Goal: Find specific page/section: Find specific page/section

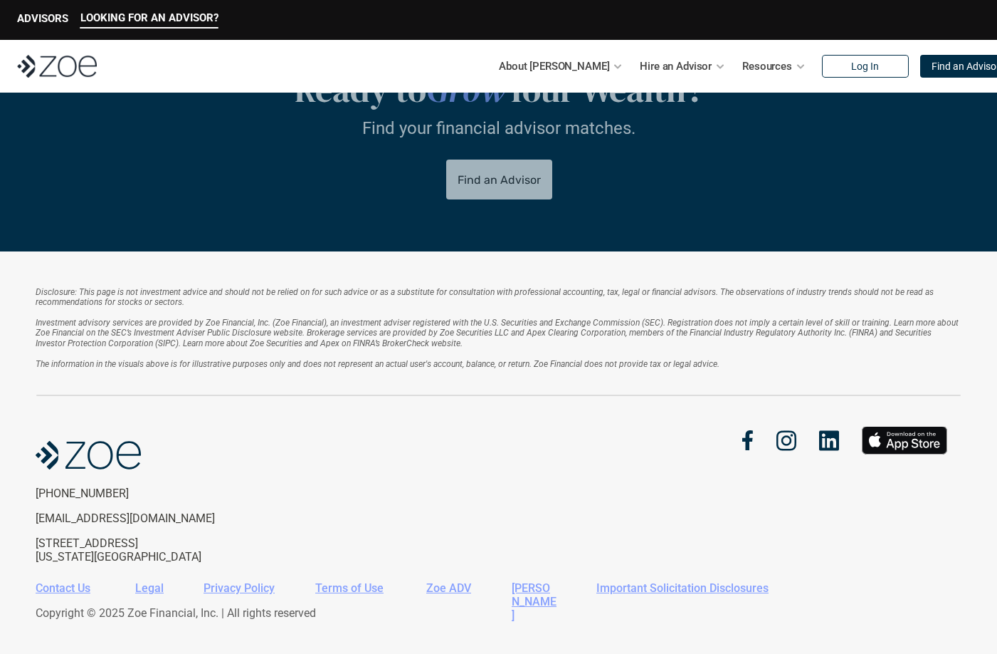
scroll to position [3013, 0]
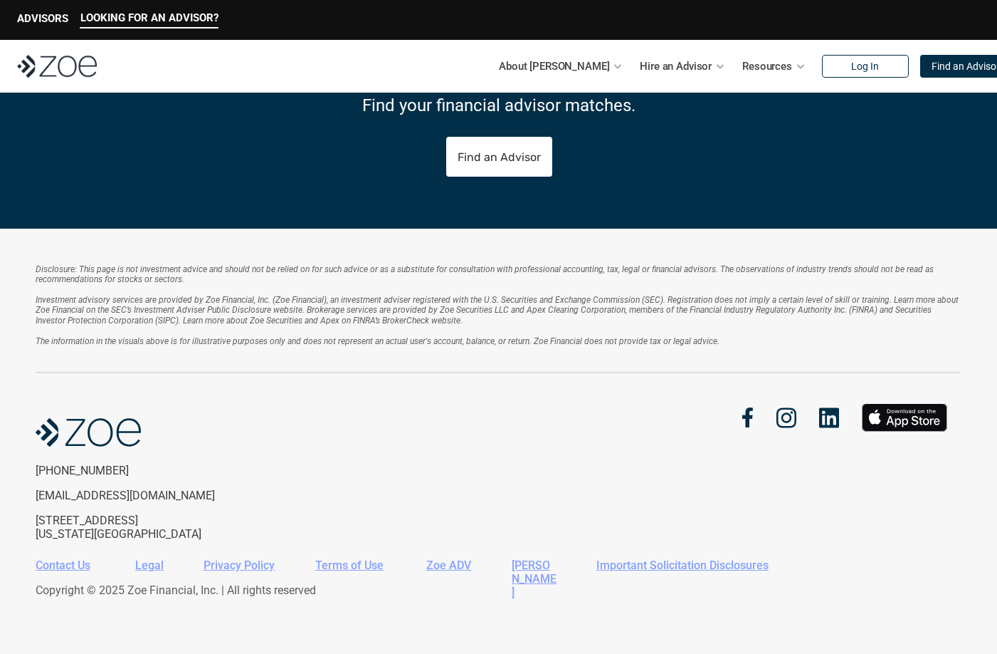
click at [314, 310] on em "Investment advisory services are provided by Zoe Financial, Inc. (Zoe Financial…" at bounding box center [499, 310] width 926 height 31
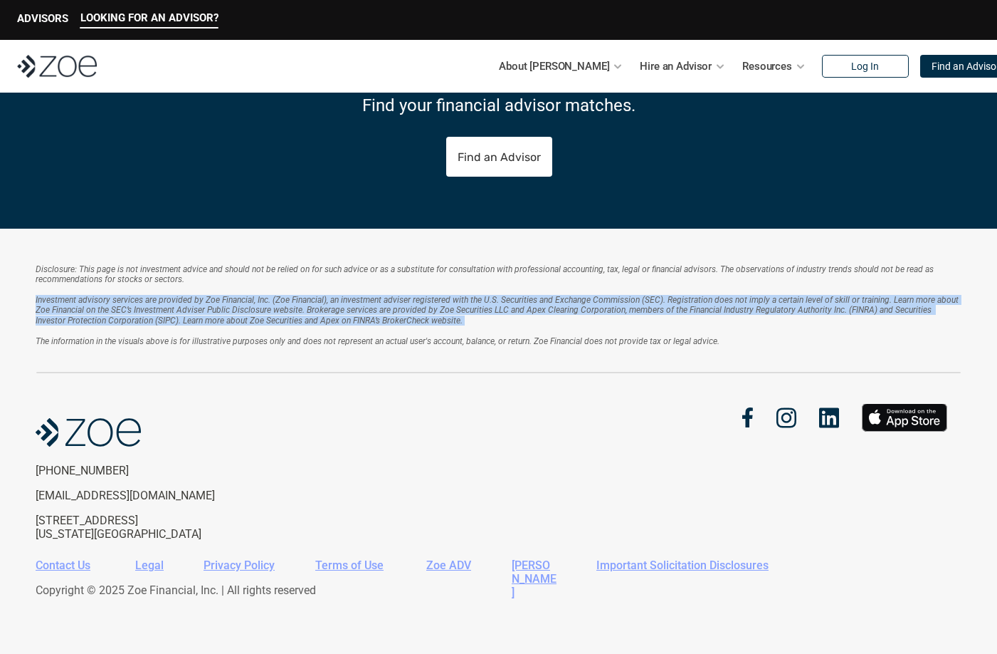
click at [314, 310] on em "Investment advisory services are provided by Zoe Financial, Inc. (Zoe Financial…" at bounding box center [499, 310] width 926 height 31
click at [323, 332] on p "Investment advisory services are provided by Zoe Financial, Inc. (Zoe Financial…" at bounding box center [499, 320] width 926 height 51
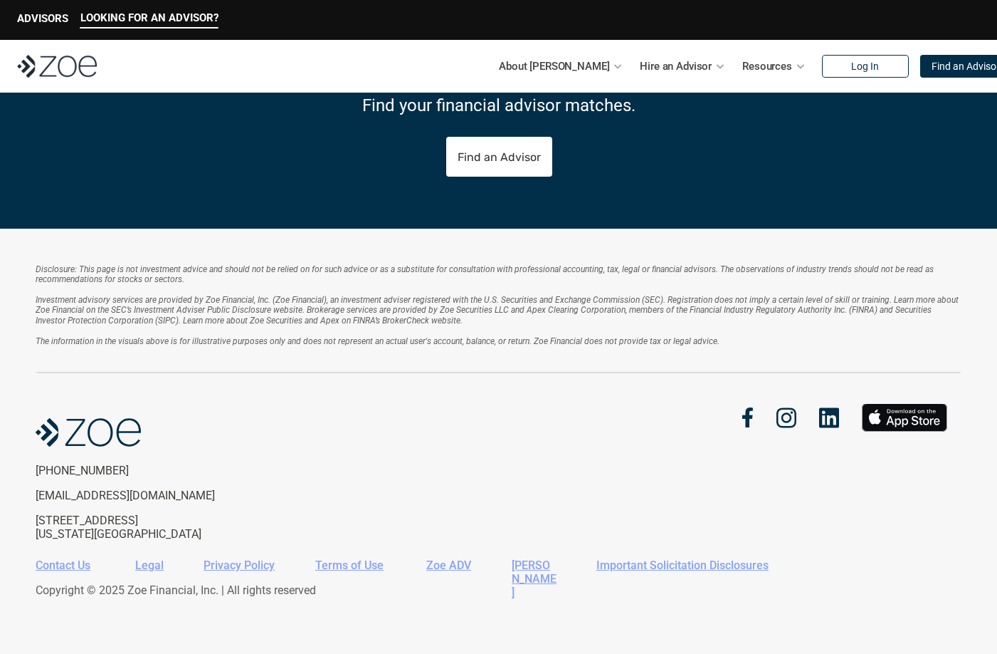
click at [323, 311] on em "Investment advisory services are provided by Zoe Financial, Inc. (Zoe Financial…" at bounding box center [499, 310] width 926 height 31
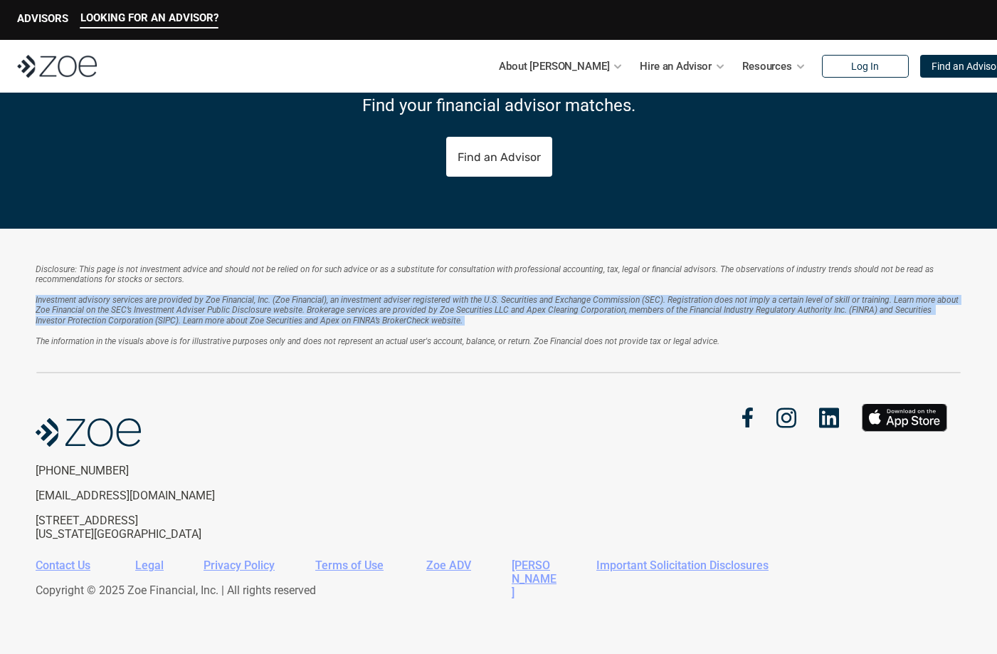
click at [323, 311] on em "Investment advisory services are provided by Zoe Financial, Inc. (Zoe Financial…" at bounding box center [499, 310] width 926 height 31
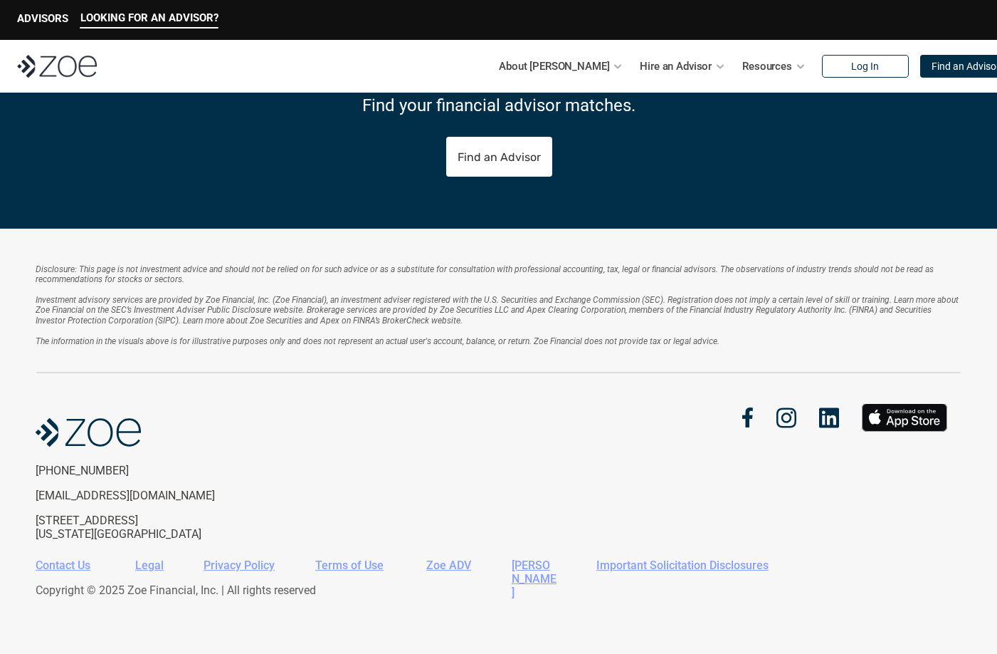
click at [323, 340] on em "The information in the visuals above is for illustrative purposes only and does…" at bounding box center [378, 341] width 684 height 10
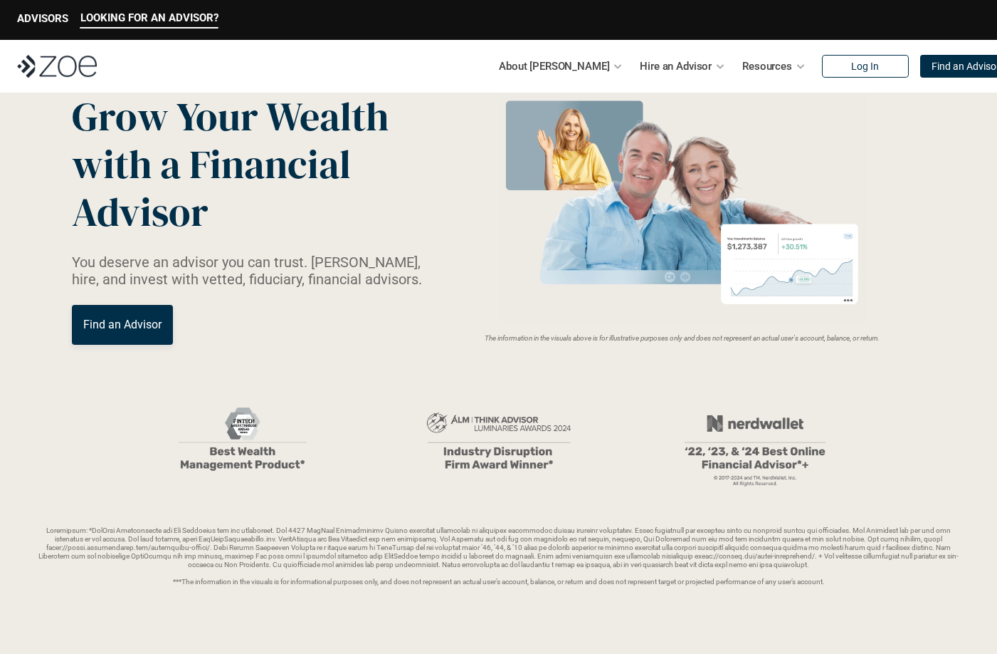
scroll to position [0, 0]
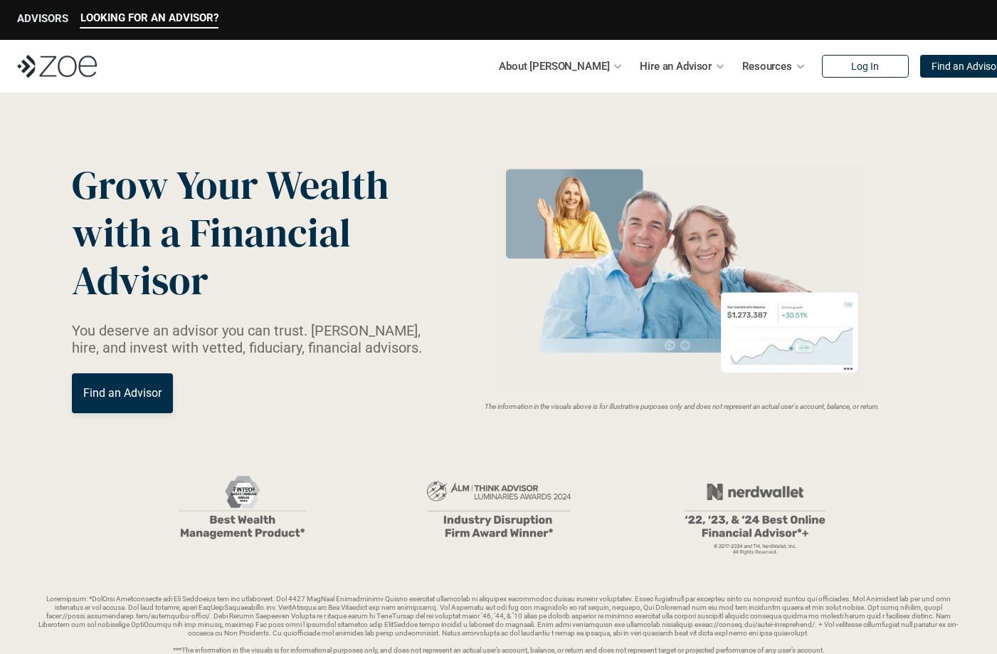
click at [68, 26] on div "ADVISORS" at bounding box center [42, 20] width 51 height 16
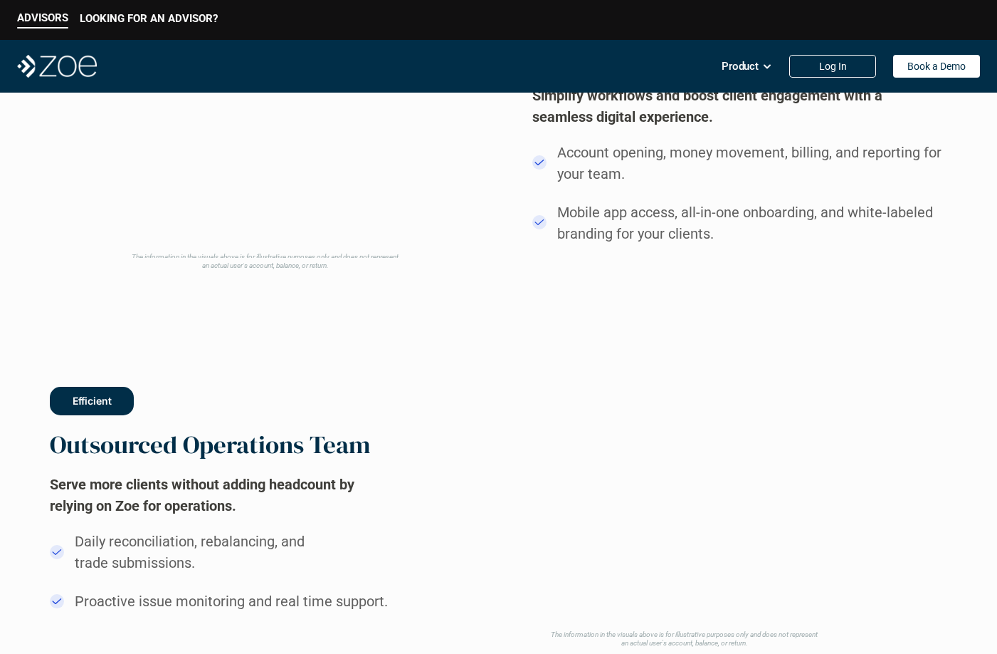
scroll to position [1495, 0]
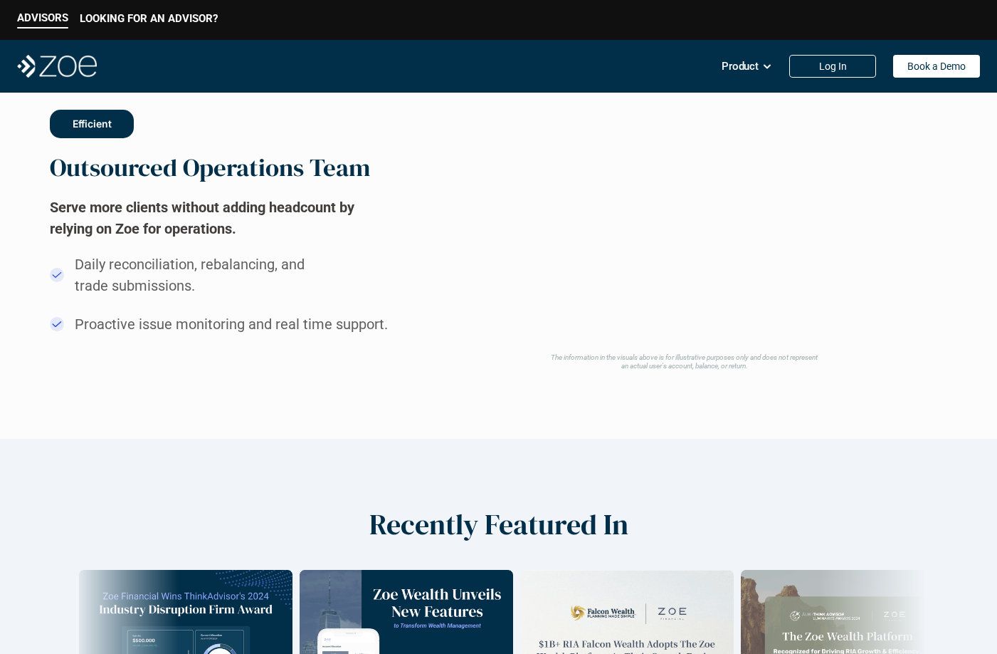
click at [206, 209] on h2 "Serve more clients without adding headcount by relying on Zoe for operations." at bounding box center [222, 218] width 344 height 43
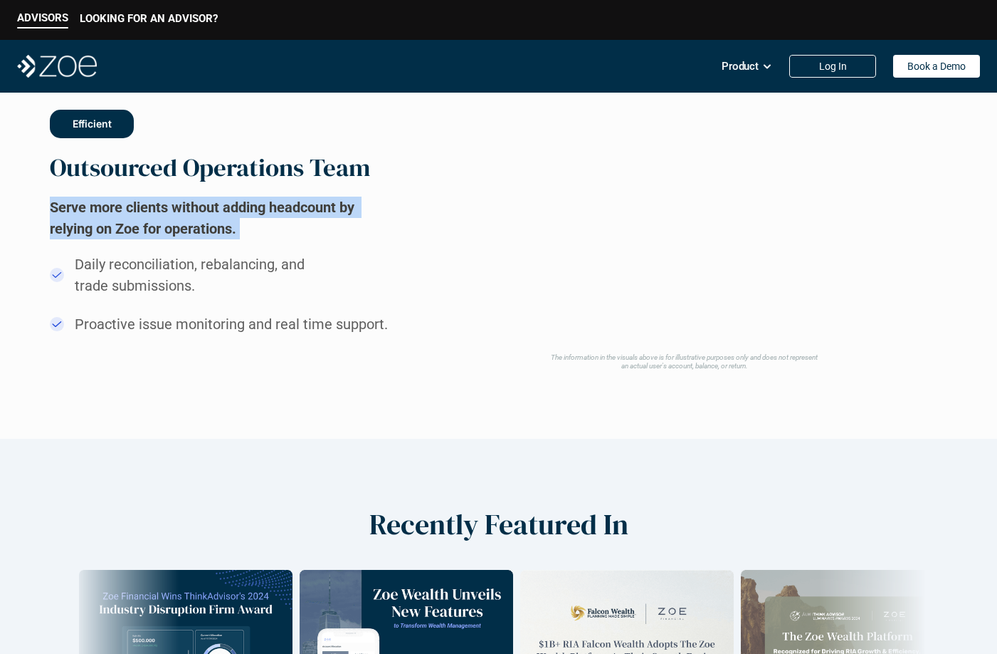
click at [206, 209] on h2 "Serve more clients without adding headcount by relying on Zoe for operations." at bounding box center [222, 218] width 344 height 43
click at [209, 223] on h2 "Serve more clients without adding headcount by relying on Zoe for operations." at bounding box center [222, 218] width 344 height 43
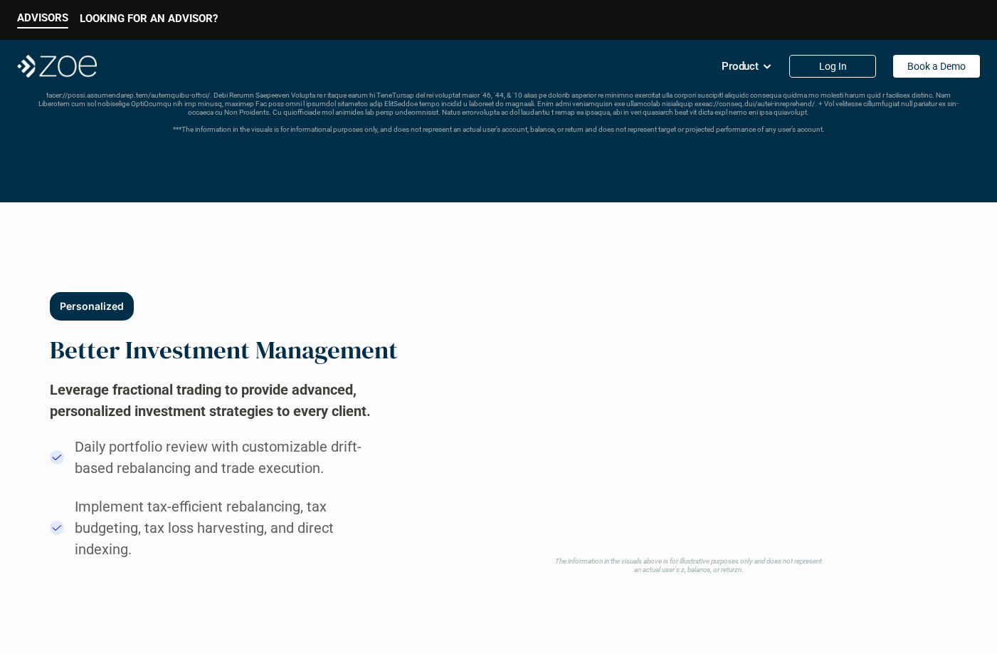
scroll to position [392, 0]
